Goal: Navigation & Orientation: Find specific page/section

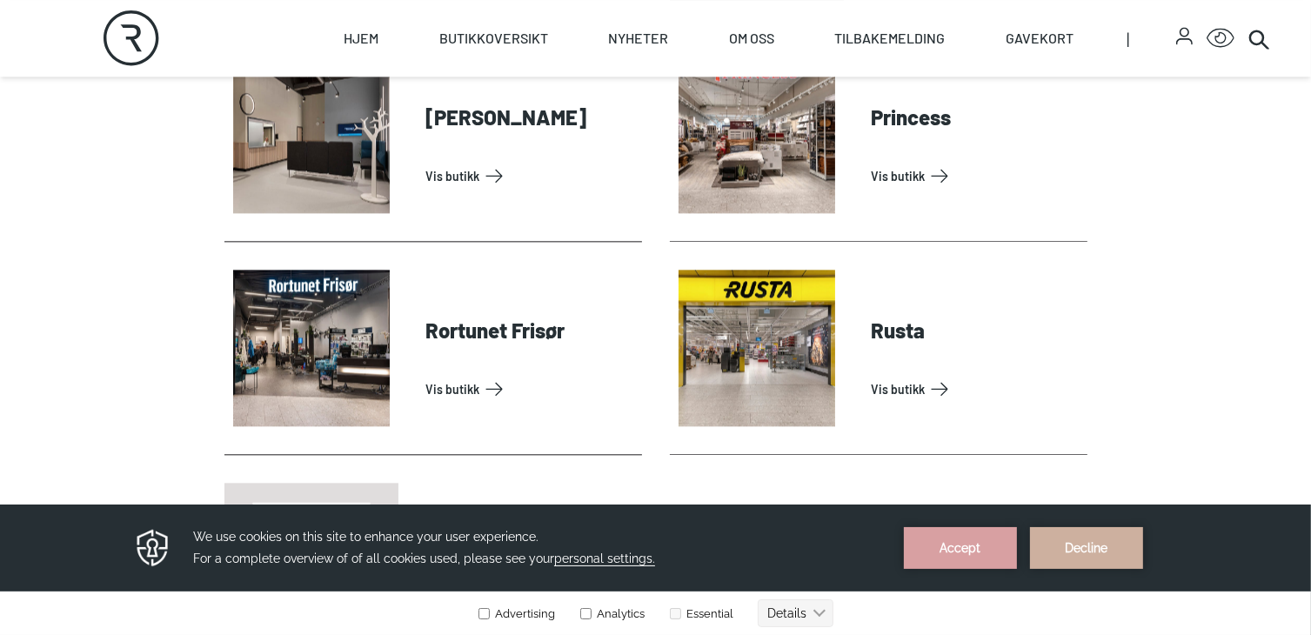
scroll to position [3968, 0]
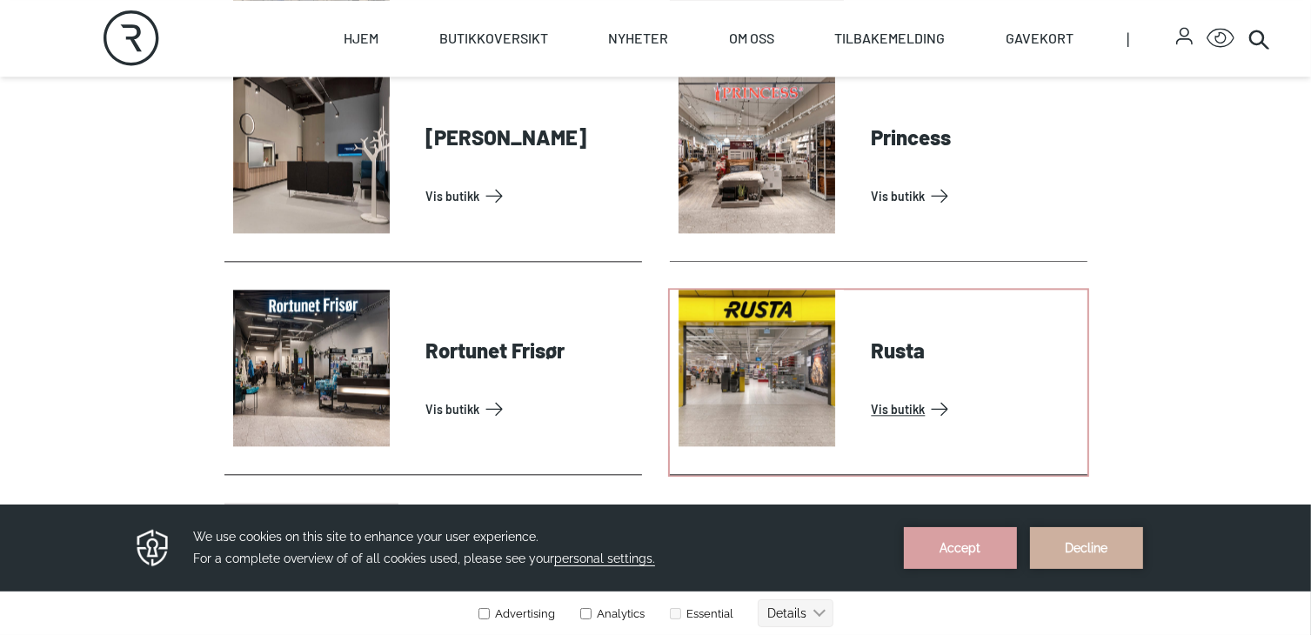
click at [872, 395] on link "Vis butikk" at bounding box center [976, 409] width 209 height 28
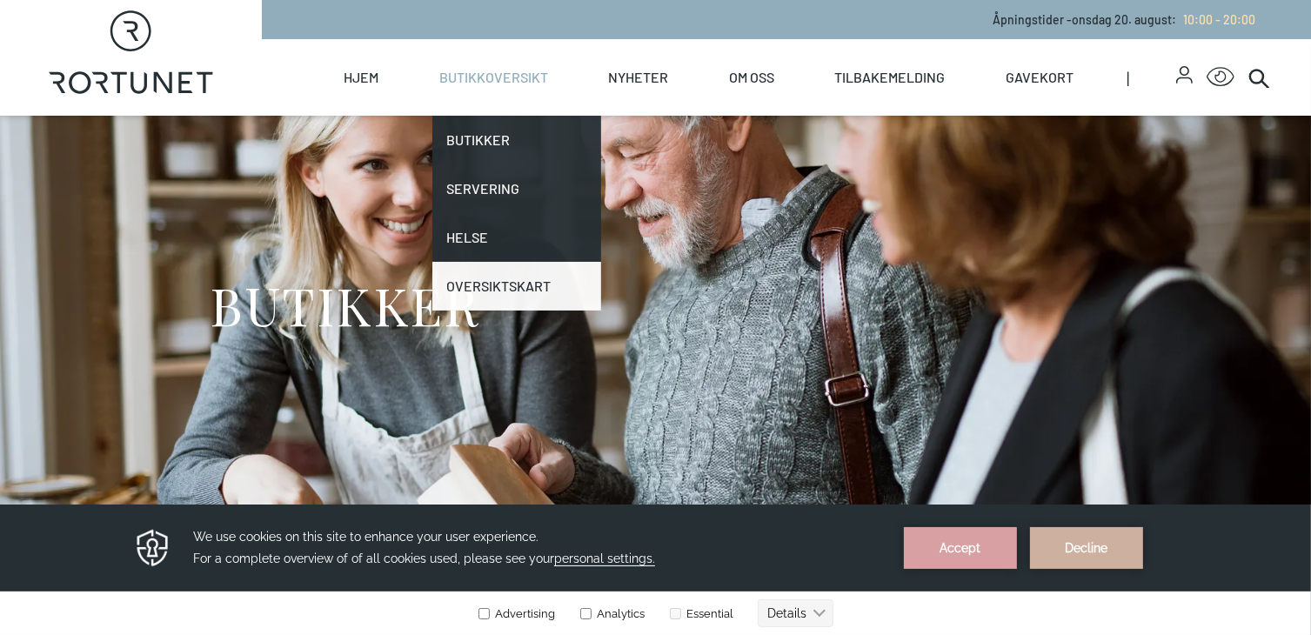
click at [491, 298] on link "Oversiktskart" at bounding box center [517, 286] width 170 height 49
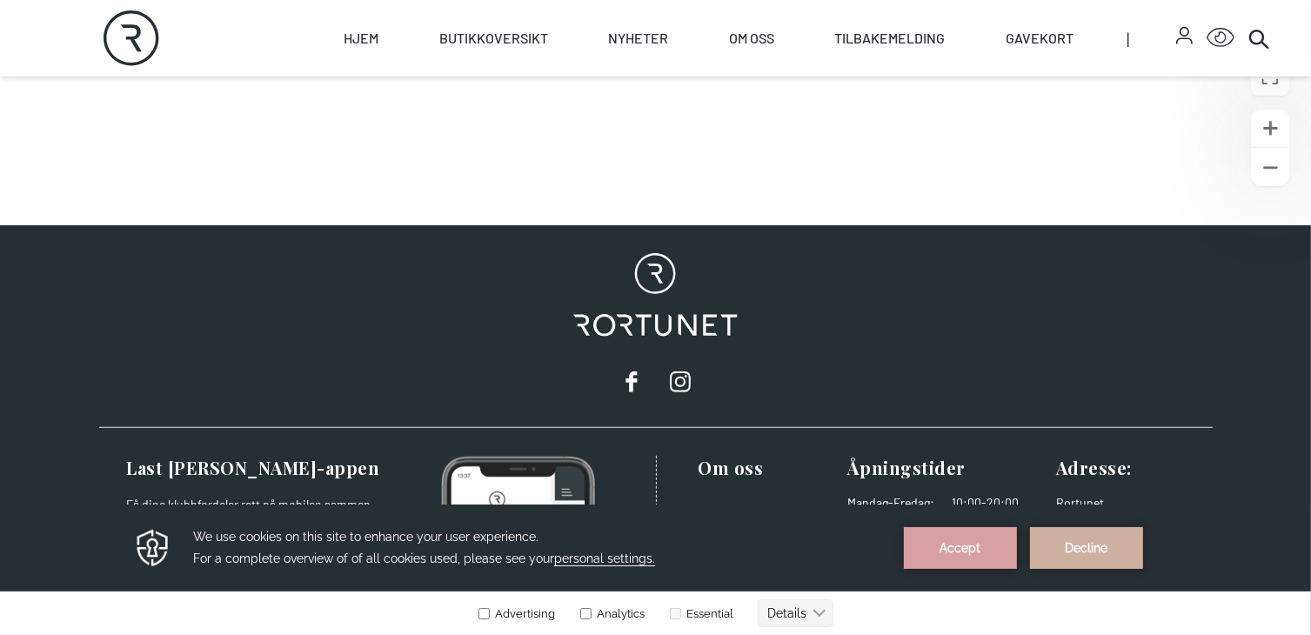
scroll to position [1138, 0]
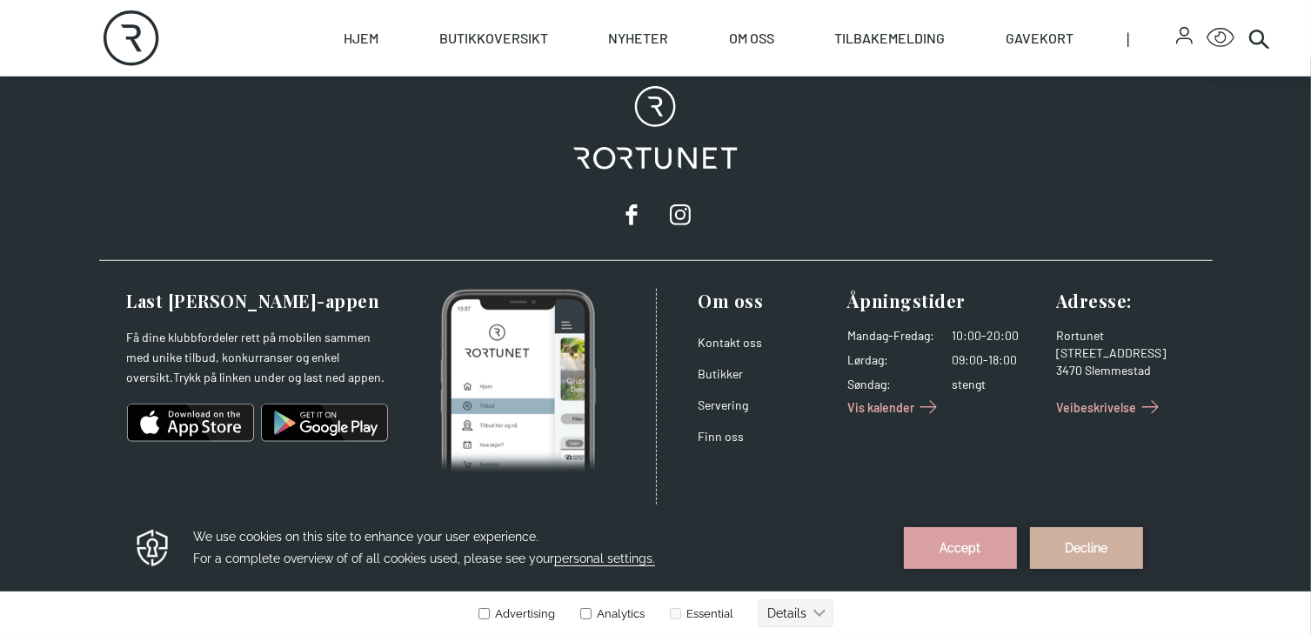
click at [1086, 396] on link "Veibeskrivelse" at bounding box center [1110, 407] width 108 height 28
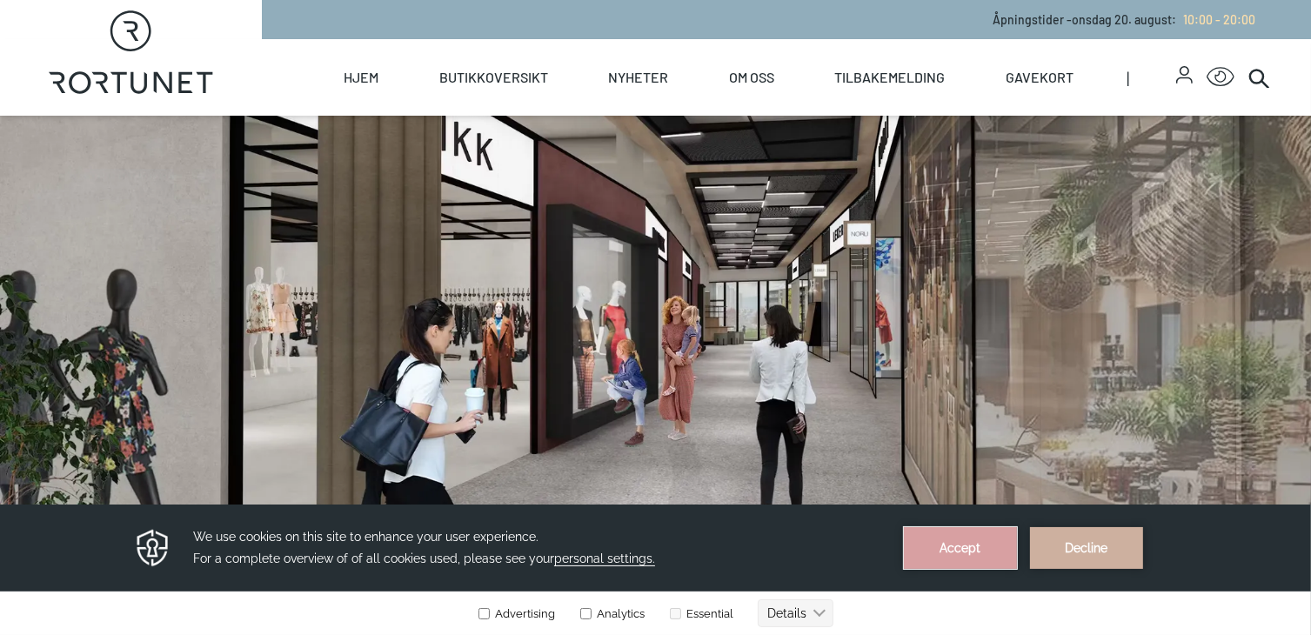
click at [942, 541] on button "Accept" at bounding box center [960, 547] width 113 height 42
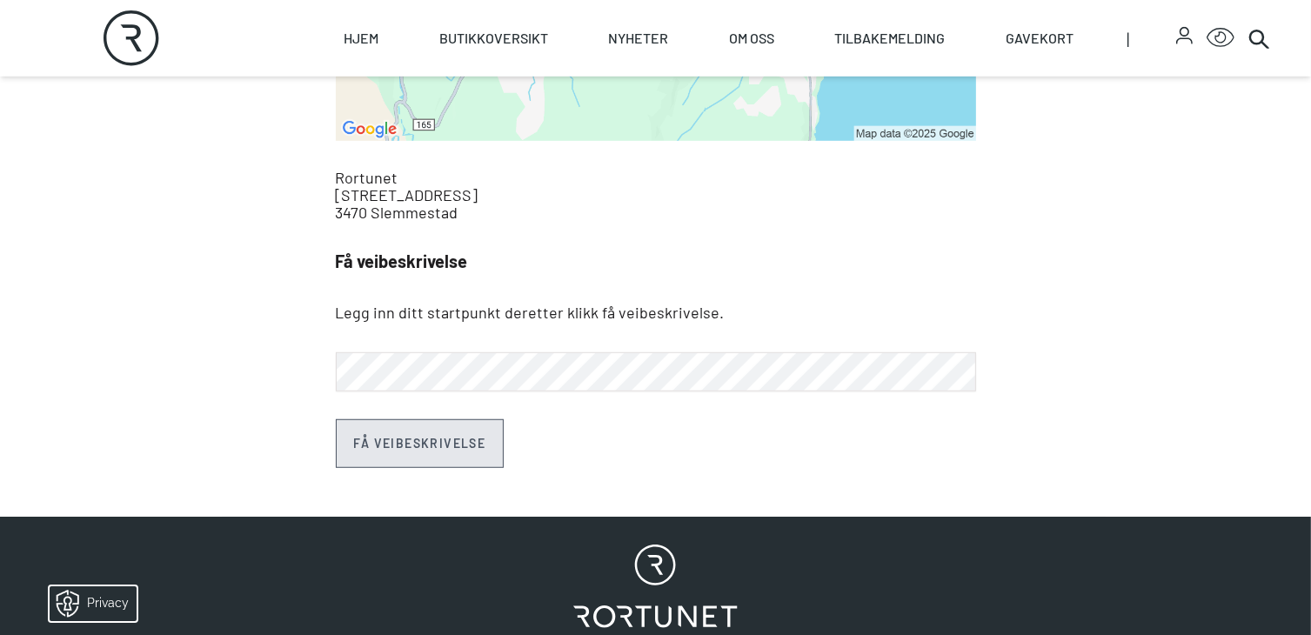
scroll to position [1098, 0]
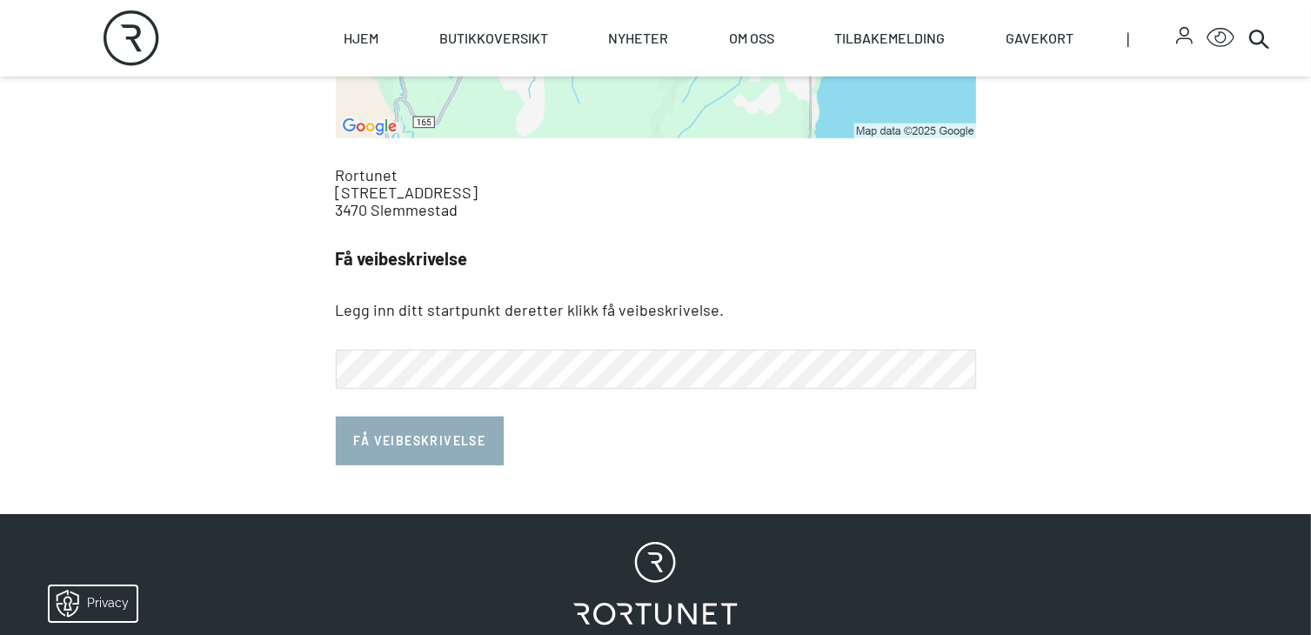
click at [397, 443] on button "Få veibeskrivelse" at bounding box center [420, 441] width 169 height 49
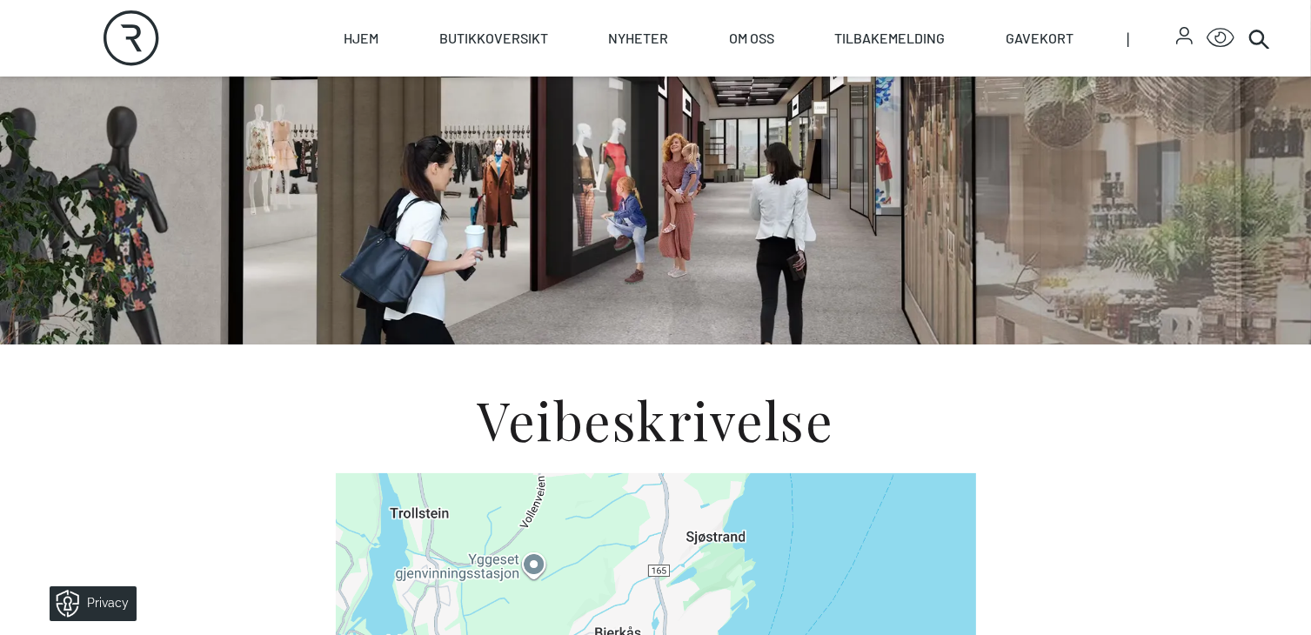
scroll to position [0, 0]
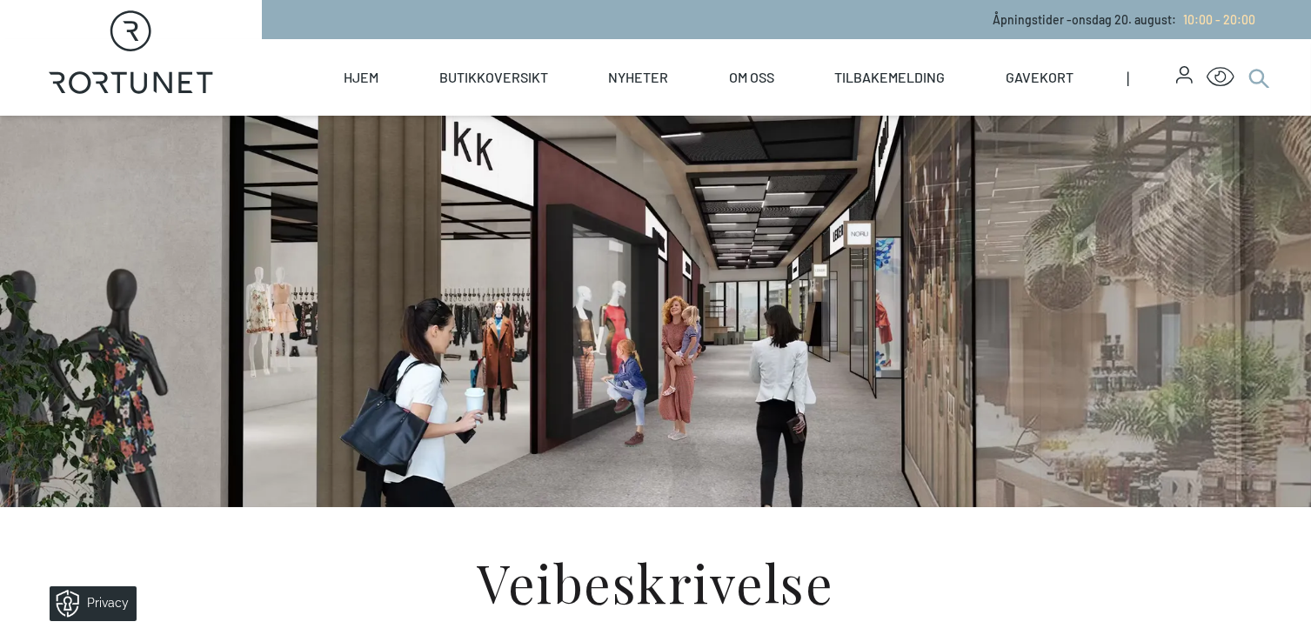
click at [1256, 76] on icon at bounding box center [1259, 77] width 21 height 21
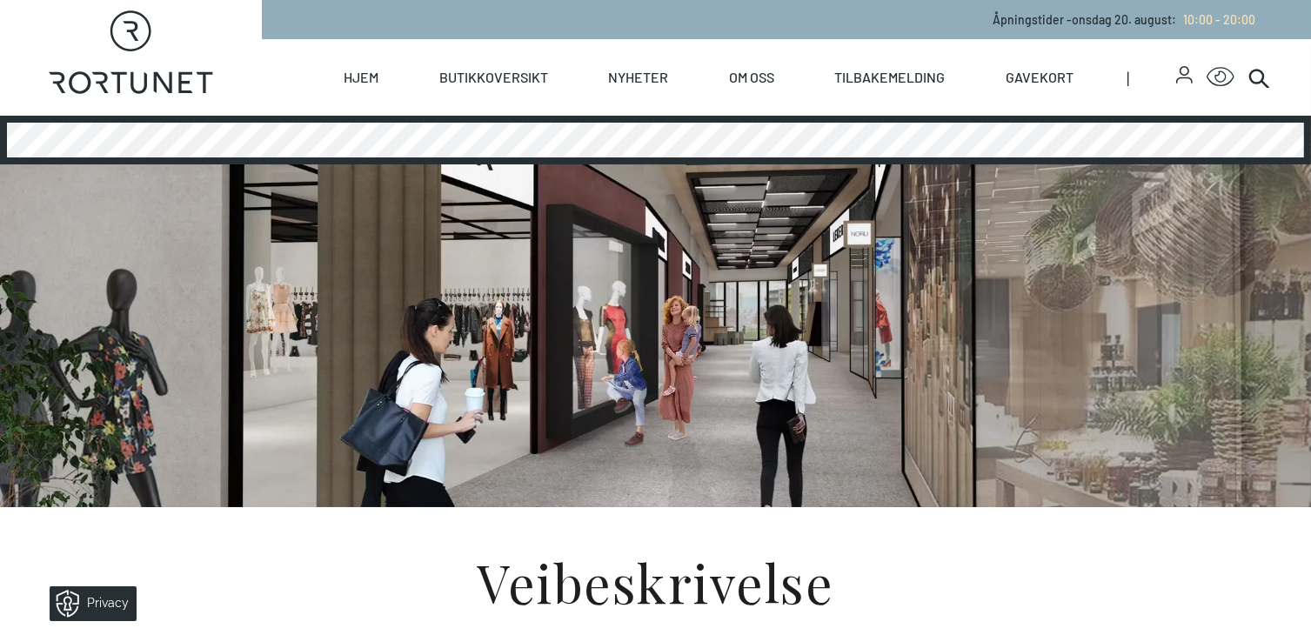
click at [769, 122] on div at bounding box center [655, 140] width 1311 height 49
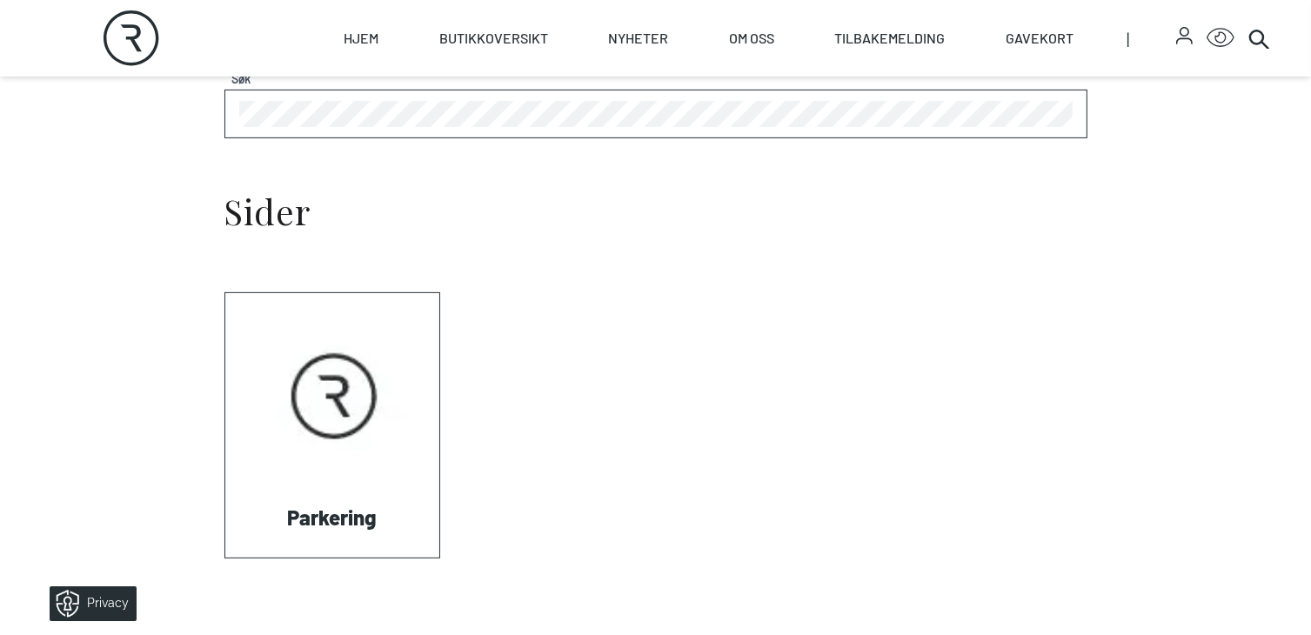
scroll to position [629, 0]
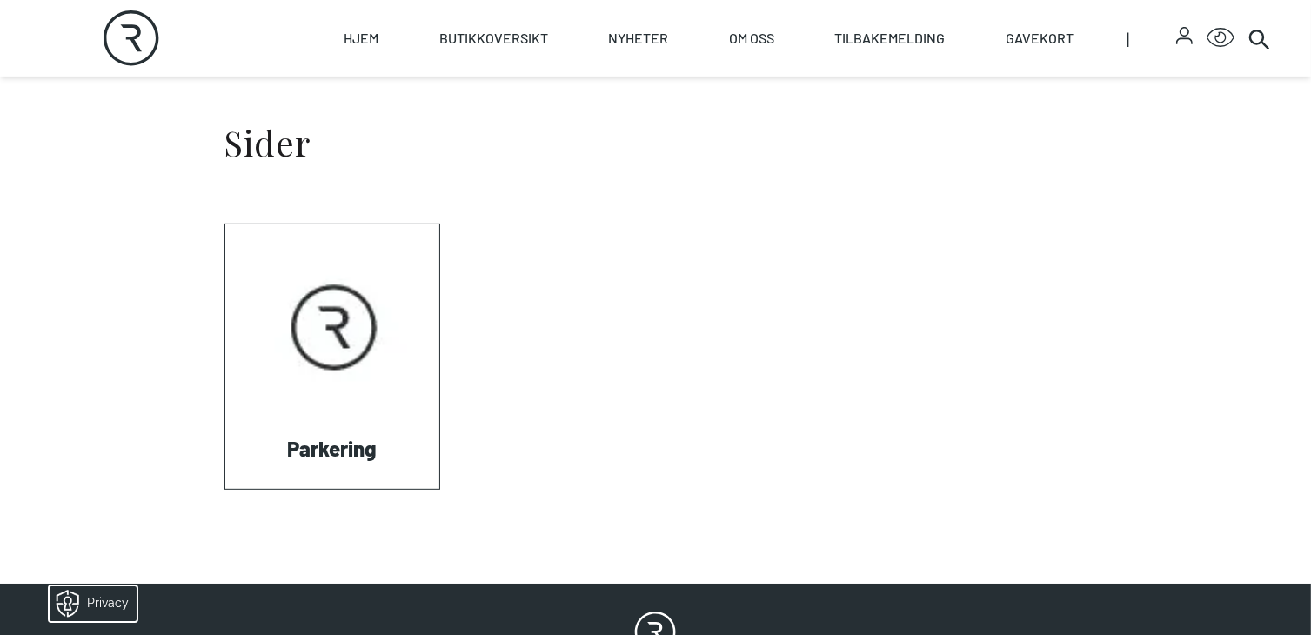
click at [225, 489] on link "Visit: Parkering" at bounding box center [225, 489] width 0 height 0
